Goal: Information Seeking & Learning: Find contact information

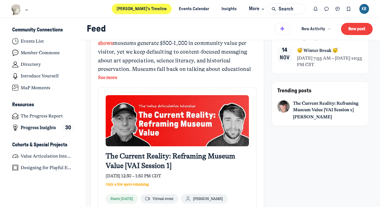
scroll to position [88, 0]
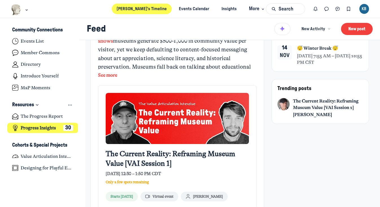
click at [48, 128] on h4 "Progress Insights" at bounding box center [38, 128] width 35 height 6
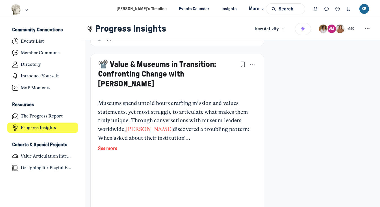
scroll to position [2796, 0]
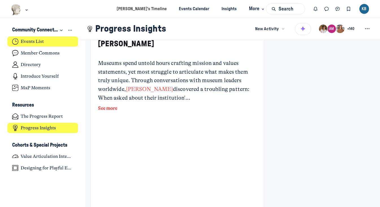
click at [39, 41] on h4 "Events List" at bounding box center [32, 42] width 23 height 6
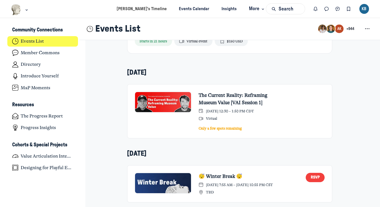
scroll to position [272, 0]
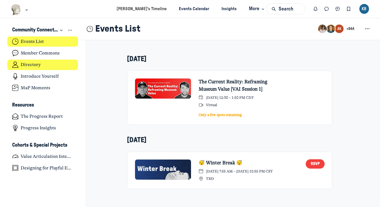
click at [39, 65] on h4 "Directory" at bounding box center [31, 65] width 20 height 6
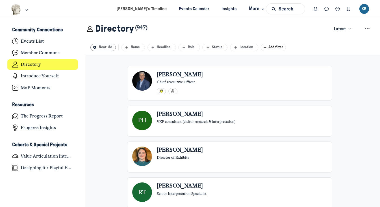
click at [106, 47] on button "Near Me" at bounding box center [103, 47] width 26 height 7
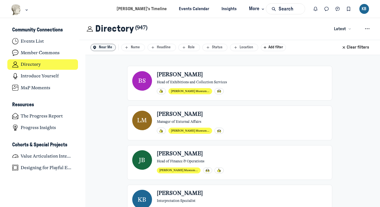
click at [342, 46] on icon "Main Content" at bounding box center [344, 48] width 6 height 6
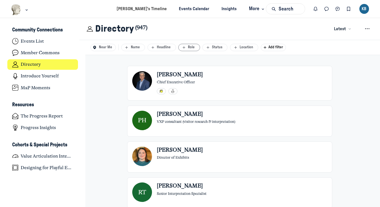
click at [190, 47] on div "Role" at bounding box center [189, 47] width 16 height 5
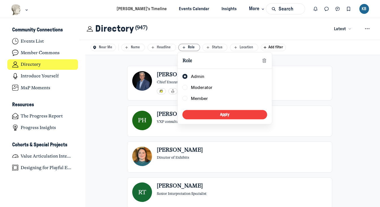
click at [316, 52] on div "Near Me Name Headline Role Role List of roles Admin Moderator Member Apply Stat…" at bounding box center [229, 47] width 300 height 15
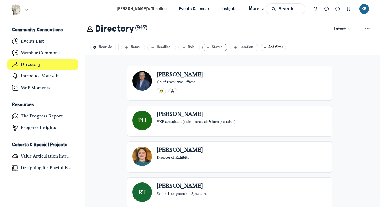
click at [222, 48] on div "Status" at bounding box center [215, 47] width 20 height 5
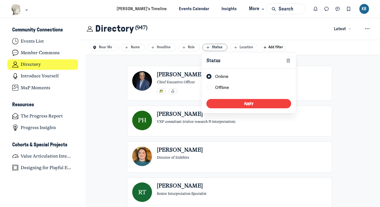
click at [222, 48] on div "Status" at bounding box center [215, 47] width 20 height 5
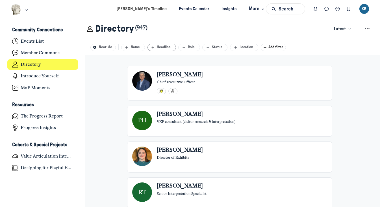
click at [168, 47] on div "Headline" at bounding box center [161, 47] width 23 height 5
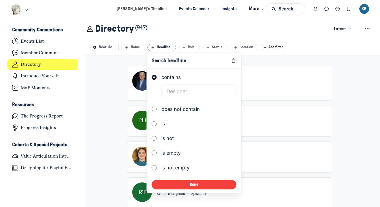
click at [168, 47] on div "Headline" at bounding box center [161, 47] width 23 height 5
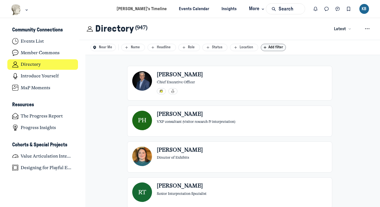
click at [274, 48] on span "Add filter" at bounding box center [276, 47] width 17 height 4
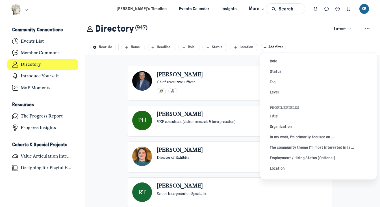
scroll to position [37, 0]
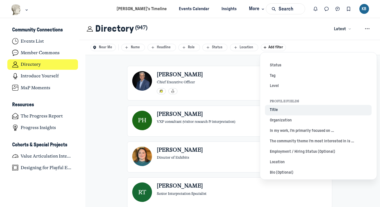
click at [273, 107] on button "Title" at bounding box center [318, 110] width 107 height 10
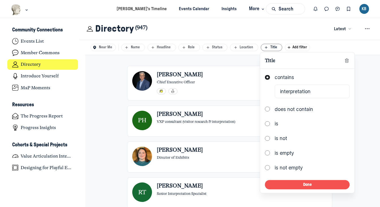
type input "interpretation"
click at [310, 182] on button "Done" at bounding box center [307, 184] width 84 height 9
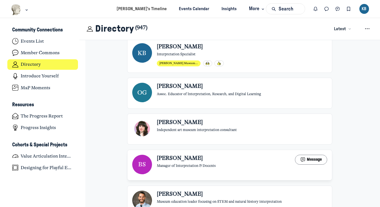
scroll to position [186, 0]
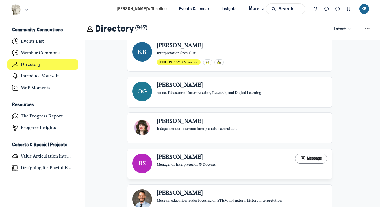
click at [260, 156] on div "[PERSON_NAME] Manager of Interpretation & Docents Message" at bounding box center [242, 161] width 170 height 14
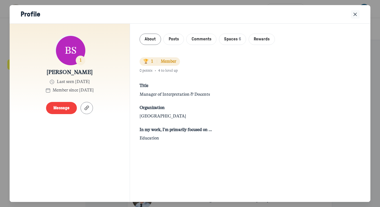
click at [356, 16] on icon "Close" at bounding box center [355, 14] width 6 height 6
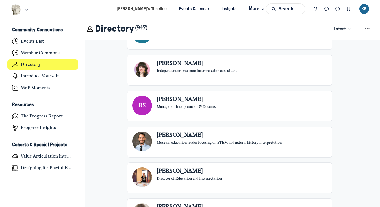
scroll to position [278, 0]
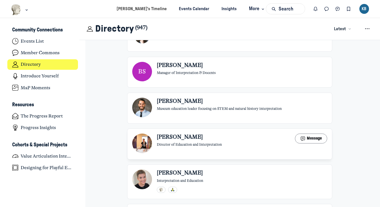
click at [271, 138] on div "[PERSON_NAME] Director of Education and Interpretation Message" at bounding box center [242, 141] width 170 height 14
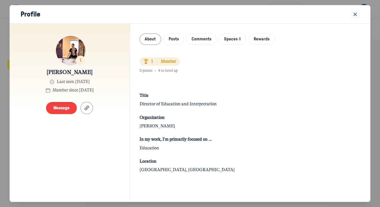
click at [355, 16] on icon "Close" at bounding box center [355, 14] width 6 height 6
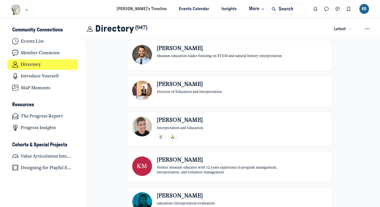
scroll to position [356, 0]
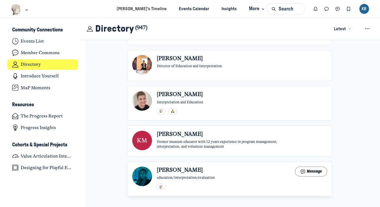
click at [251, 172] on div "[PERSON_NAME] education/interpretation/evaluation Message" at bounding box center [242, 174] width 170 height 14
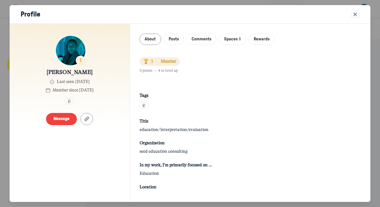
click at [356, 15] on icon "Close" at bounding box center [355, 14] width 6 height 6
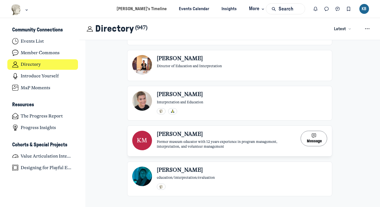
click at [250, 136] on header "[PERSON_NAME]" at bounding box center [229, 134] width 144 height 7
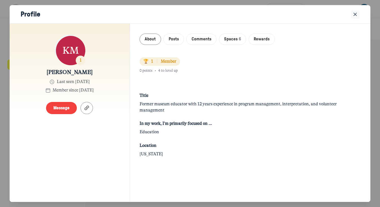
click at [357, 14] on icon "Close" at bounding box center [355, 14] width 6 height 6
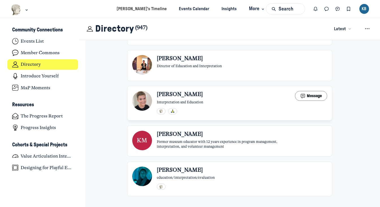
click at [255, 100] on div "[PERSON_NAME] Interpretation and Education Message" at bounding box center [242, 98] width 170 height 14
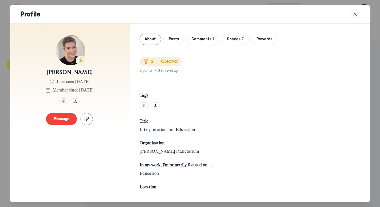
click at [356, 15] on icon "Close" at bounding box center [355, 14] width 6 height 6
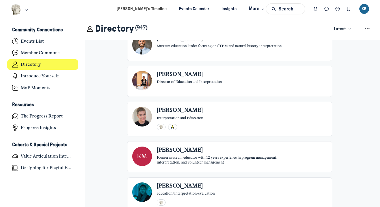
scroll to position [318, 0]
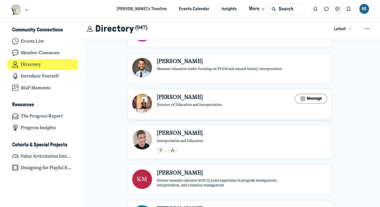
click at [245, 98] on div "[PERSON_NAME] Director of Education and Interpretation Message" at bounding box center [242, 101] width 170 height 14
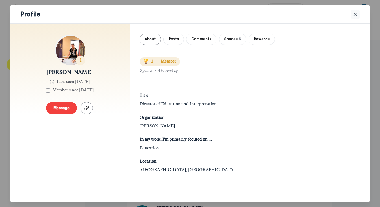
click at [355, 14] on icon "Close" at bounding box center [355, 14] width 6 height 6
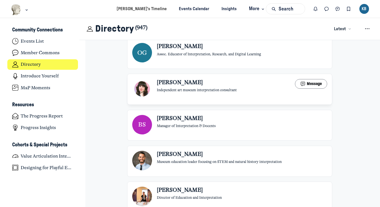
scroll to position [209, 0]
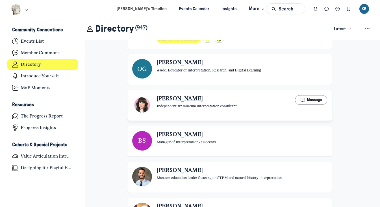
click at [249, 108] on link "LG [PERSON_NAME] Independent art museum interpretation consultant Message" at bounding box center [229, 104] width 194 height 19
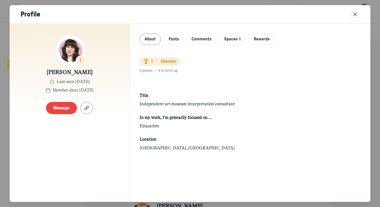
click at [355, 15] on icon "Close" at bounding box center [355, 14] width 6 height 6
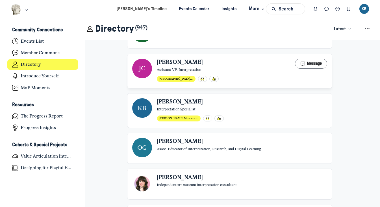
scroll to position [129, 0]
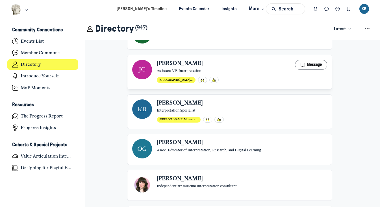
click at [256, 76] on section "[PERSON_NAME] Assistant VP, Interpretation Message [GEOGRAPHIC_DATA] ..." at bounding box center [242, 71] width 170 height 23
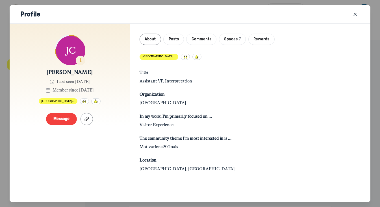
scroll to position [0, 0]
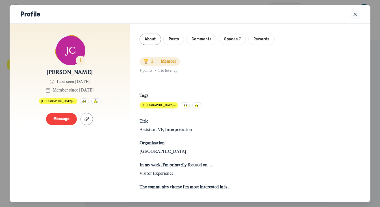
click at [355, 15] on use "Close" at bounding box center [354, 14] width 3 height 3
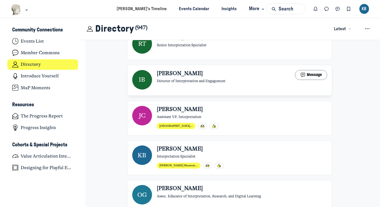
scroll to position [77, 0]
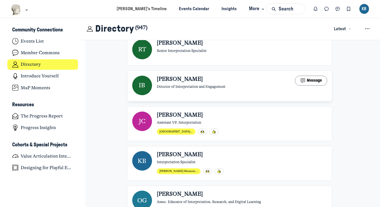
click at [259, 90] on link "IB [PERSON_NAME] Director of Interpretation and Engagement Message" at bounding box center [229, 85] width 194 height 19
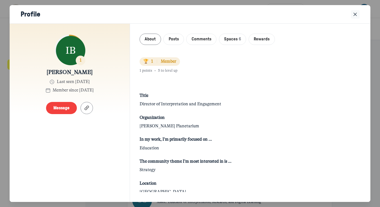
click at [357, 16] on icon "Close" at bounding box center [355, 14] width 6 height 6
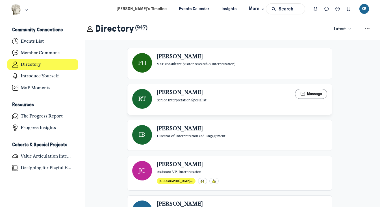
scroll to position [0, 0]
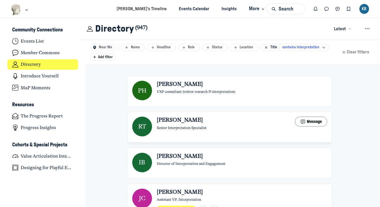
click at [234, 129] on div "[PERSON_NAME] Senior Interpretation Specialist Message" at bounding box center [242, 124] width 170 height 14
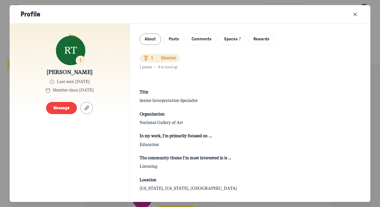
scroll to position [10, 0]
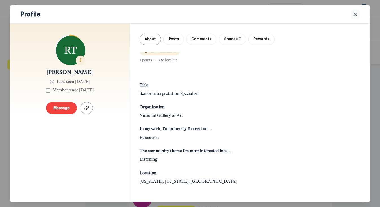
click at [353, 14] on icon "Close" at bounding box center [355, 14] width 6 height 6
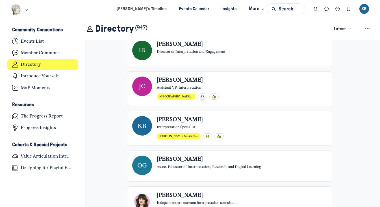
scroll to position [180, 0]
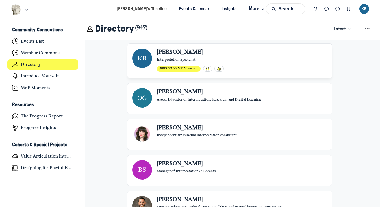
click at [251, 70] on div "[PERSON_NAME] Museum ..." at bounding box center [242, 69] width 170 height 6
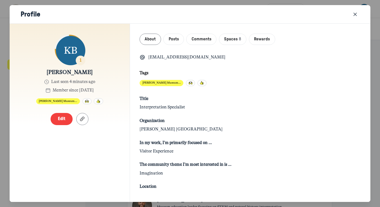
scroll to position [58, 0]
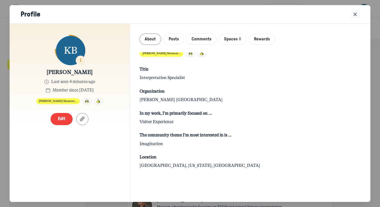
click at [353, 16] on icon "Close" at bounding box center [355, 14] width 6 height 6
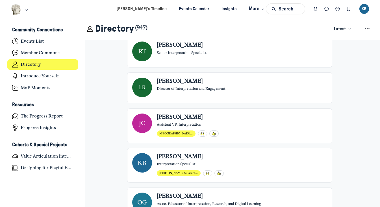
scroll to position [0, 0]
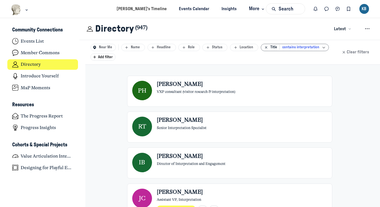
click at [325, 47] on icon "Main Content" at bounding box center [323, 46] width 6 height 3
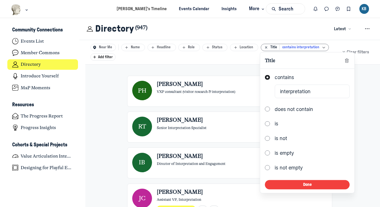
click at [312, 89] on input "interpretation" at bounding box center [311, 92] width 75 height 14
type input "interpretive"
click at [307, 182] on button "Done" at bounding box center [307, 184] width 84 height 9
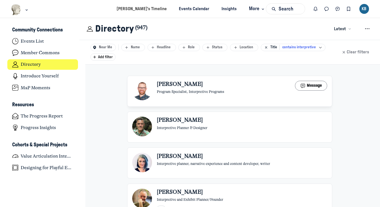
click at [248, 100] on link "JR [PERSON_NAME] Program Specialist, Interpretive Programs Message" at bounding box center [229, 90] width 194 height 19
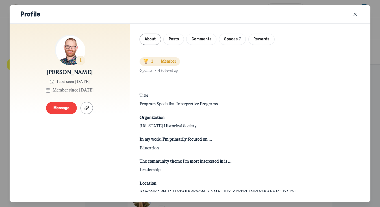
scroll to position [7, 0]
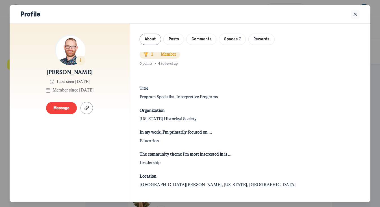
click at [358, 16] on button "Close" at bounding box center [355, 14] width 8 height 8
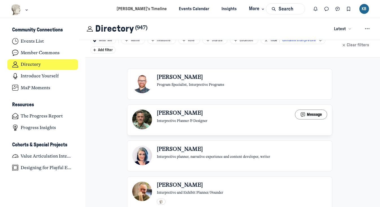
scroll to position [25, 0]
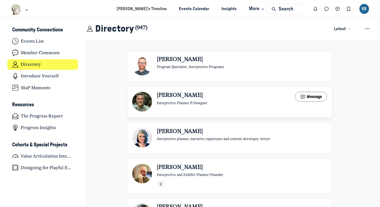
click at [267, 101] on div "[PERSON_NAME] Interpretive Planner & Designer Message" at bounding box center [242, 99] width 170 height 14
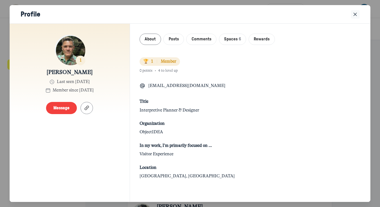
click at [356, 16] on icon "Close" at bounding box center [355, 14] width 6 height 6
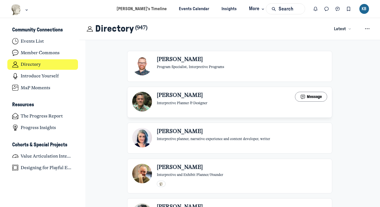
scroll to position [67, 0]
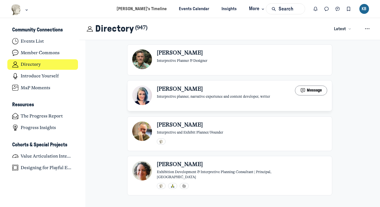
click at [265, 104] on link "[PERSON_NAME] Interpretive planner, narrative experience and content developer,…" at bounding box center [229, 95] width 194 height 19
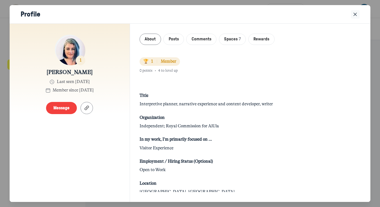
click at [356, 14] on icon "Close" at bounding box center [355, 14] width 6 height 6
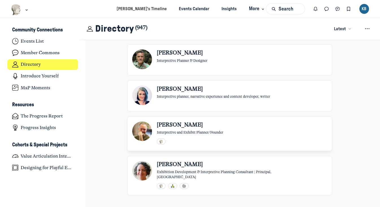
click at [254, 124] on div "[PERSON_NAME] Interpretive and Exhibit Planner/Founder" at bounding box center [242, 128] width 170 height 14
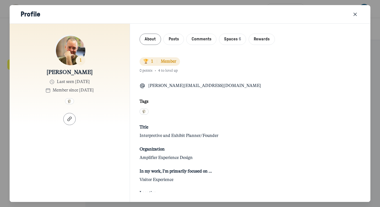
scroll to position [35, 0]
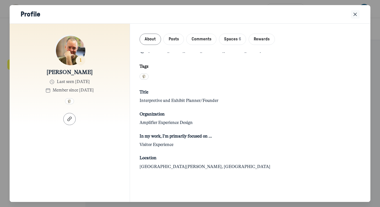
click at [356, 16] on icon "Close" at bounding box center [355, 14] width 6 height 6
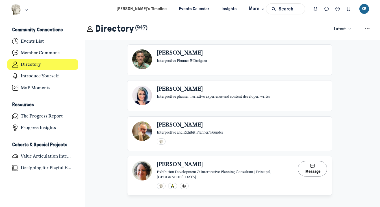
click at [228, 161] on header "[PERSON_NAME]" at bounding box center [227, 164] width 141 height 7
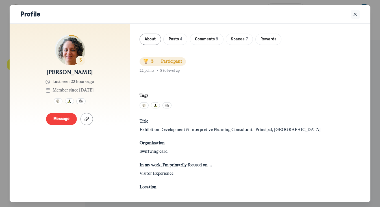
click at [356, 16] on use "Close" at bounding box center [354, 14] width 3 height 3
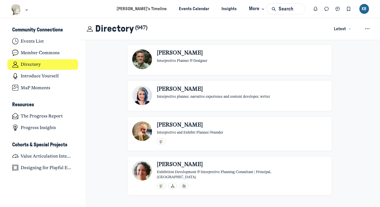
scroll to position [0, 0]
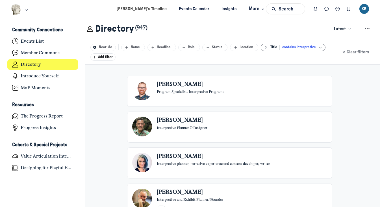
click at [267, 47] on icon "Clear filter" at bounding box center [266, 47] width 6 height 5
